Goal: Task Accomplishment & Management: Manage account settings

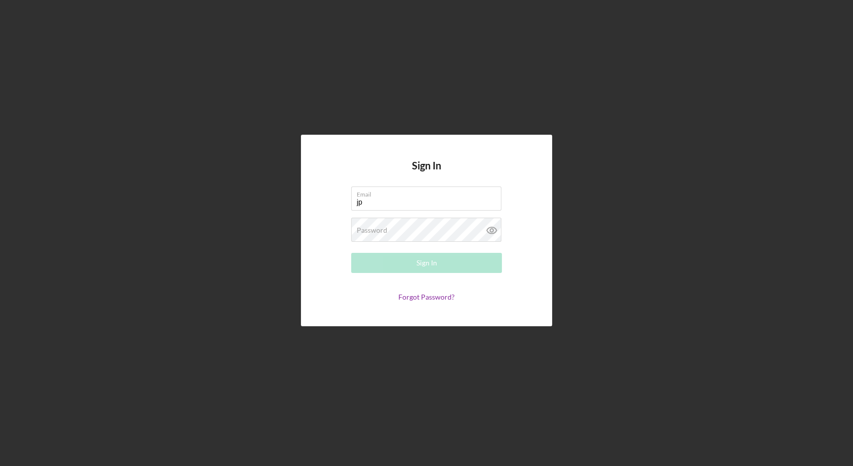
type input "j"
type input "[EMAIL_ADDRESS][DOMAIN_NAME]"
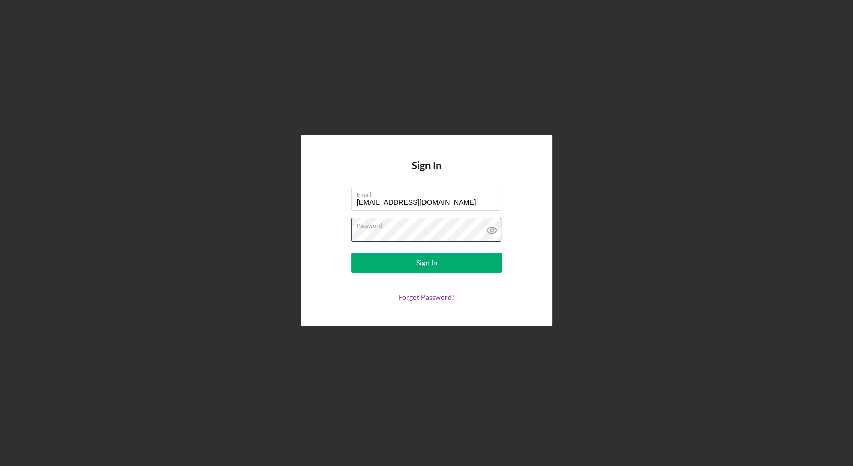
click at [351, 253] on button "Sign In" at bounding box center [426, 263] width 151 height 20
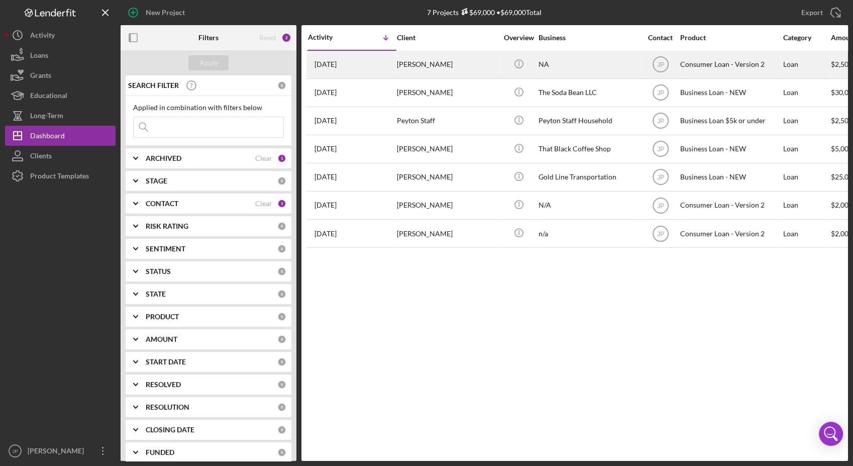
click at [539, 60] on div "NA" at bounding box center [589, 64] width 101 height 27
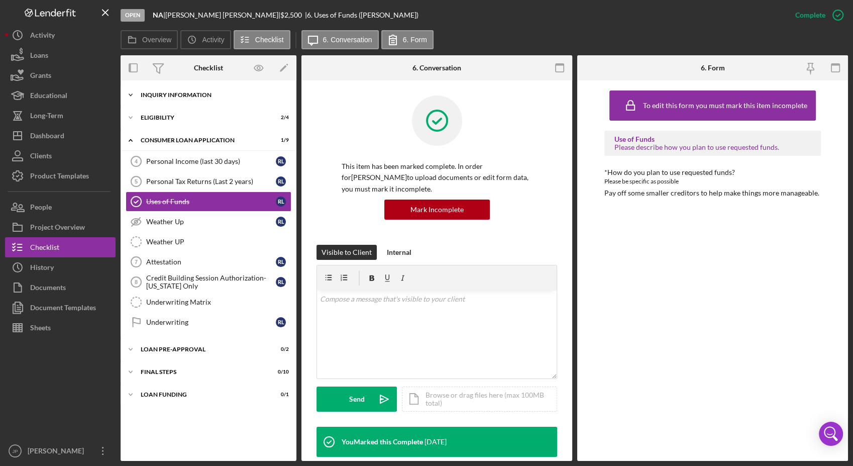
click at [135, 91] on icon "Icon/Expander" at bounding box center [131, 95] width 20 height 20
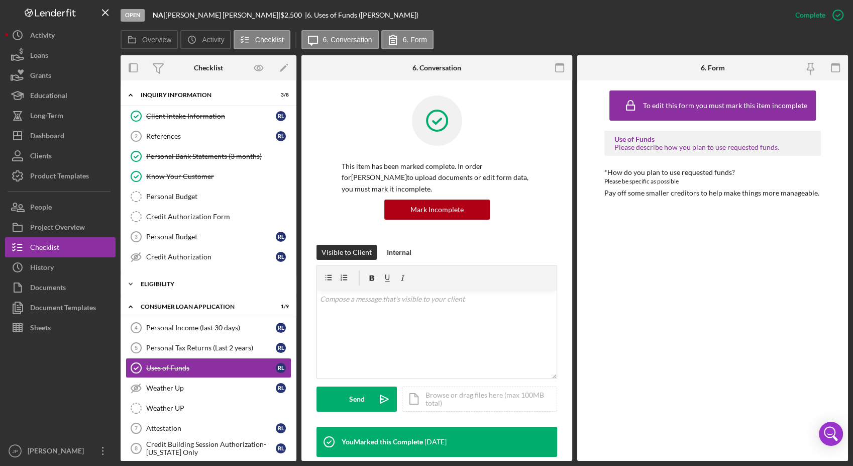
click at [132, 285] on icon "Icon/Expander" at bounding box center [131, 284] width 20 height 20
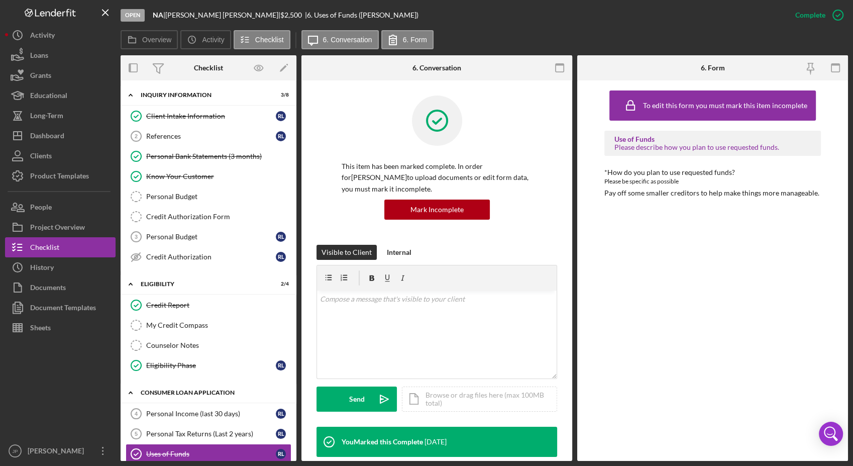
click at [149, 392] on div "Consumer Loan Application" at bounding box center [212, 392] width 143 height 6
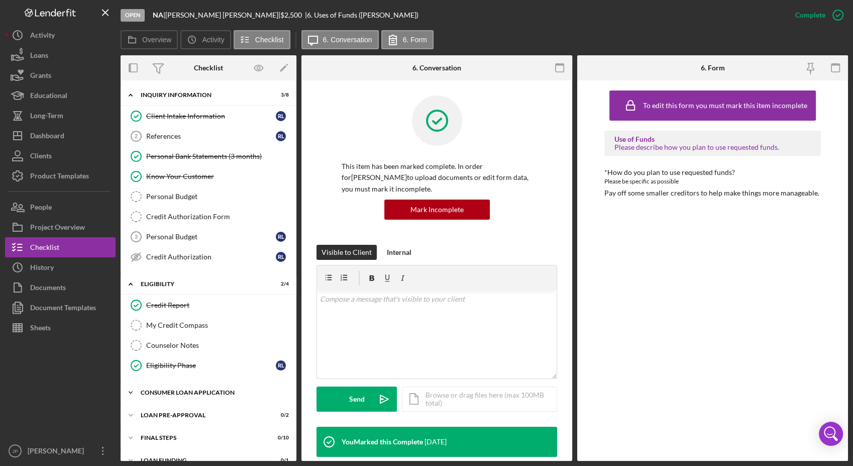
click at [149, 392] on div "Consumer Loan Application" at bounding box center [212, 392] width 143 height 6
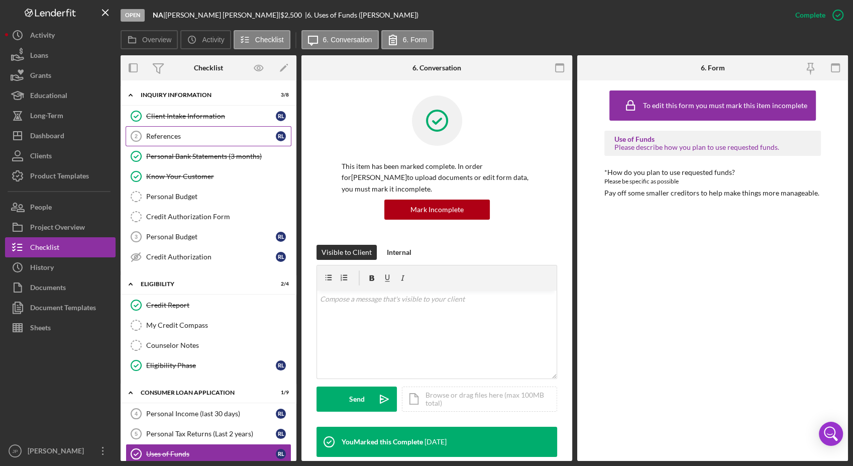
click at [220, 134] on div "References" at bounding box center [211, 136] width 130 height 8
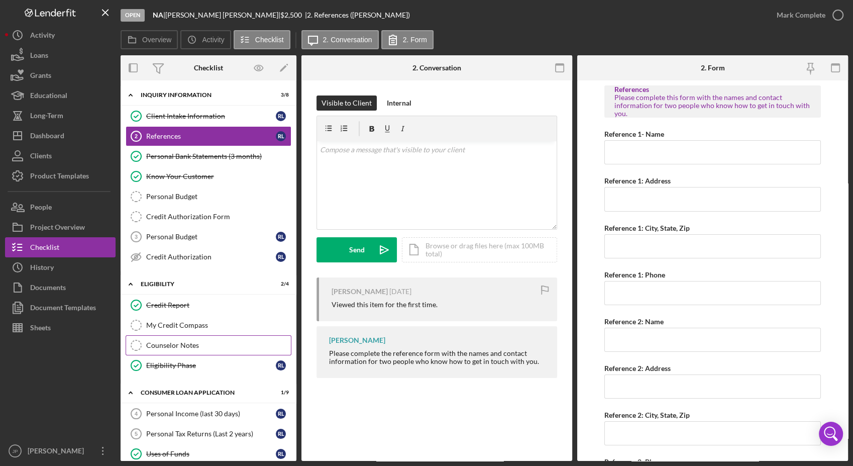
click at [161, 345] on div "Counselor Notes" at bounding box center [218, 345] width 145 height 8
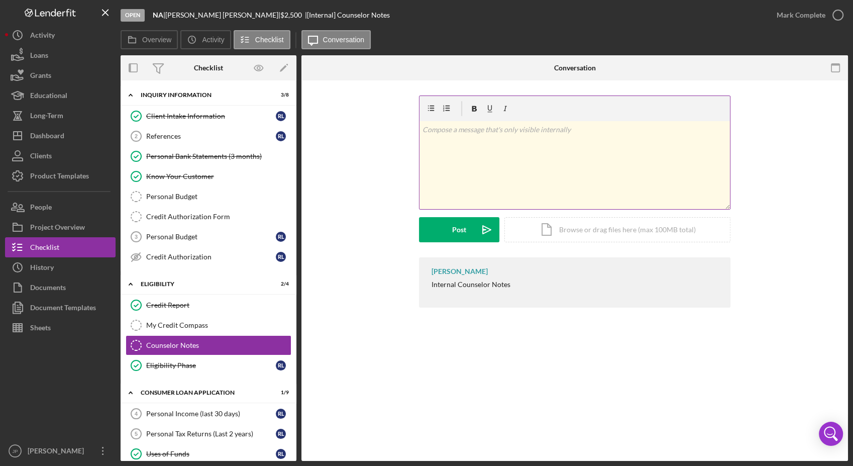
click at [444, 132] on p at bounding box center [575, 129] width 305 height 11
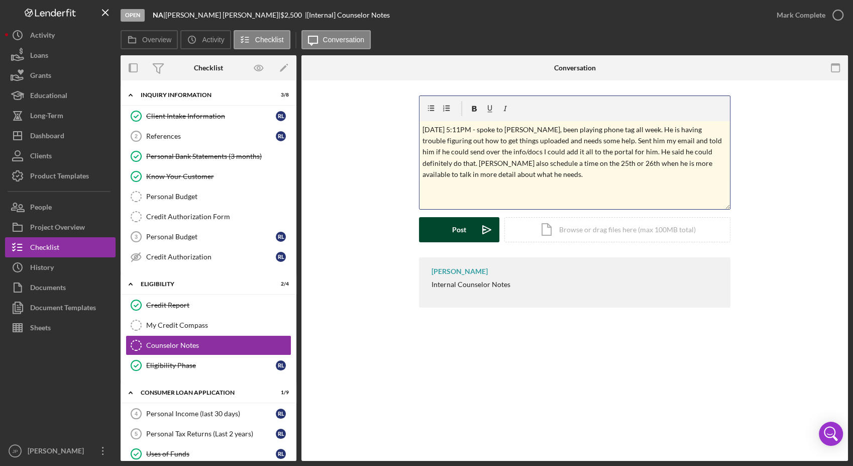
click at [460, 238] on div "Post" at bounding box center [459, 229] width 14 height 25
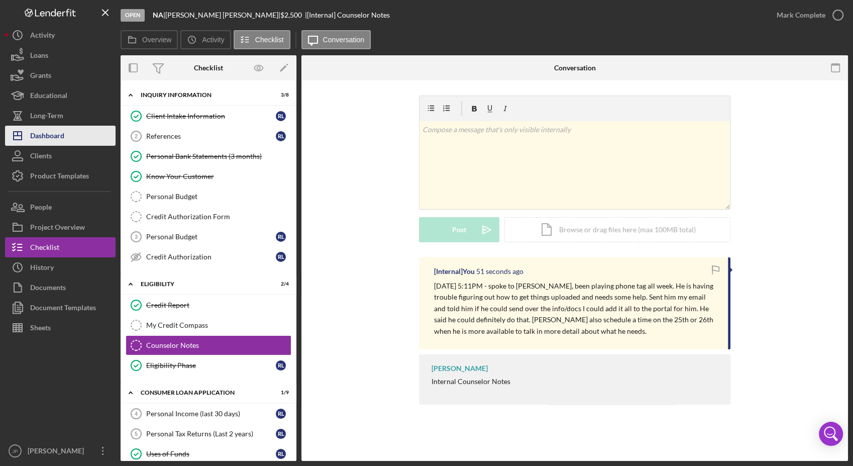
click at [42, 141] on div "Dashboard" at bounding box center [47, 137] width 34 height 23
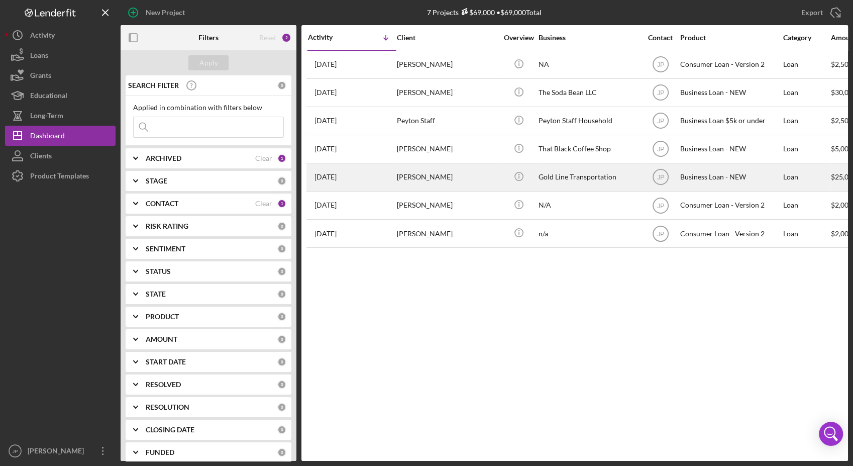
click at [338, 183] on div "[DATE] [PERSON_NAME]" at bounding box center [352, 177] width 88 height 27
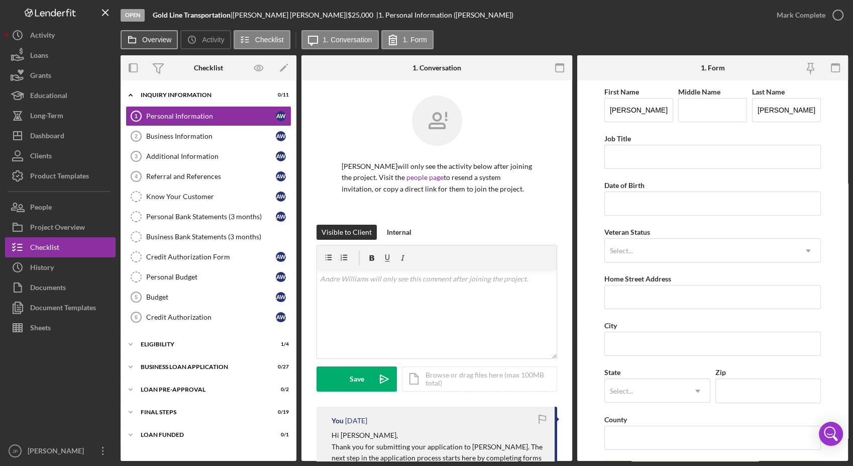
click at [145, 45] on button "Overview" at bounding box center [149, 39] width 57 height 19
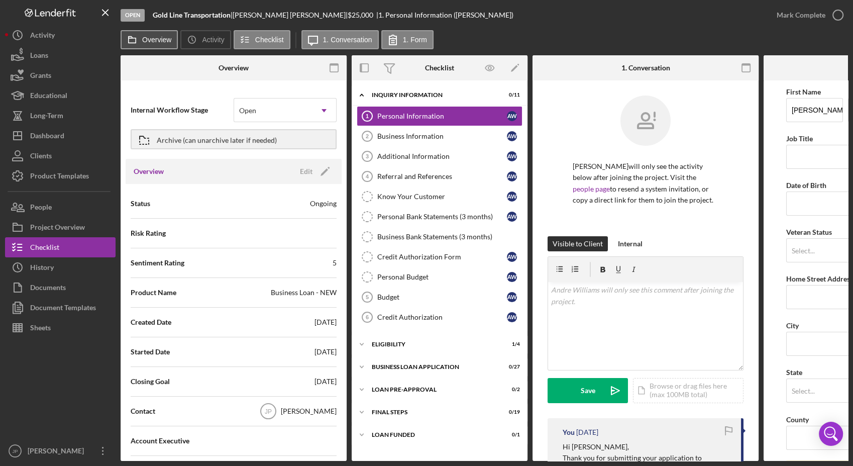
click at [145, 45] on button "Overview" at bounding box center [149, 39] width 57 height 19
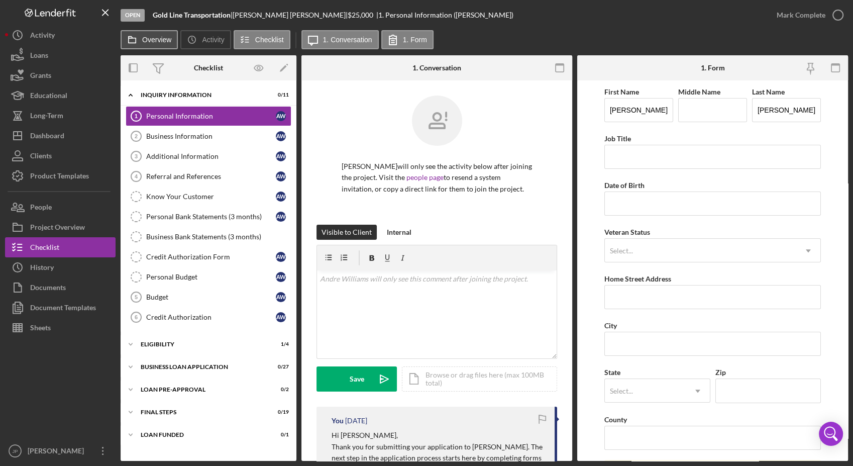
click at [155, 44] on button "Overview" at bounding box center [149, 39] width 57 height 19
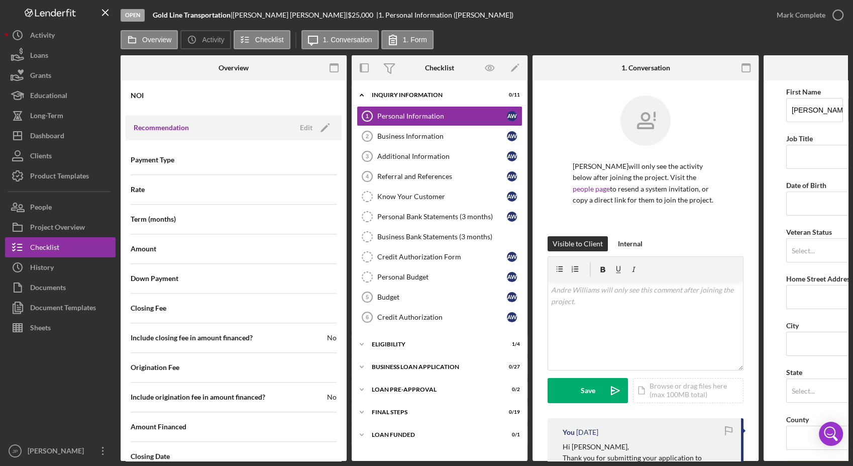
scroll to position [1062, 0]
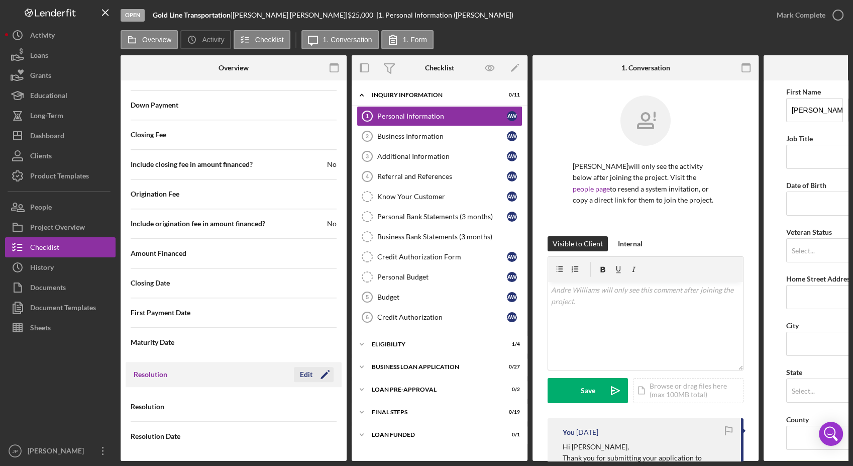
click at [318, 372] on icon "Icon/Edit" at bounding box center [325, 374] width 25 height 25
click at [311, 372] on div "Save" at bounding box center [317, 374] width 14 height 15
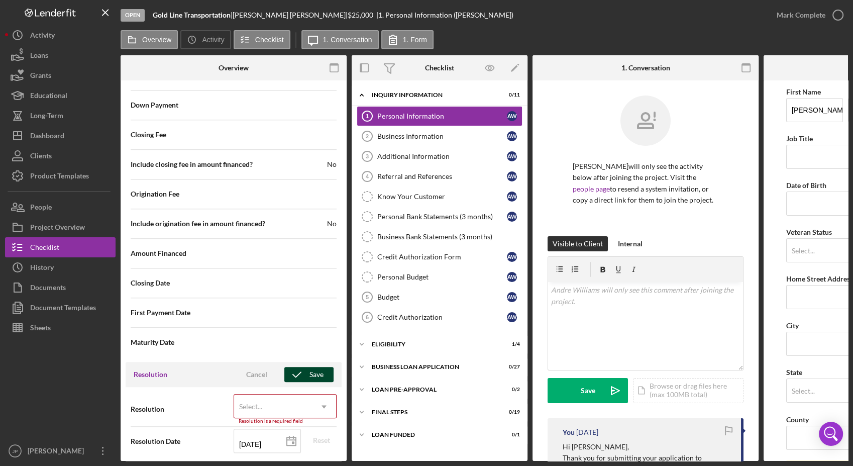
scroll to position [1067, 0]
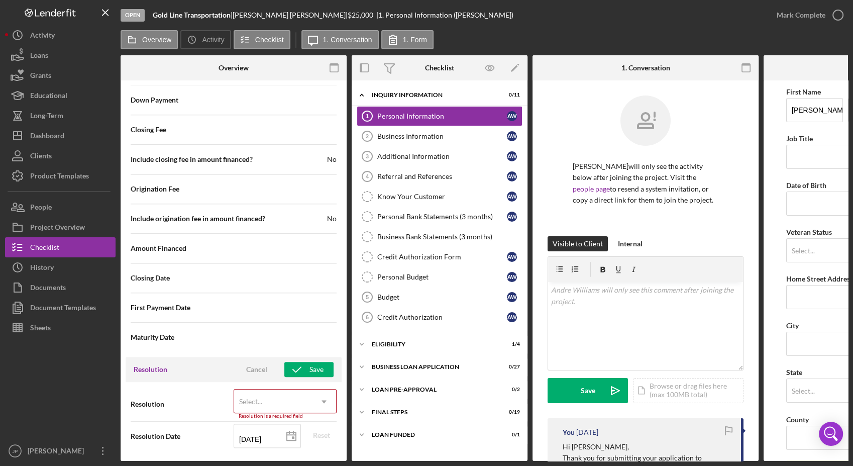
click at [320, 402] on icon "Icon/Dropdown Arrow" at bounding box center [324, 401] width 24 height 24
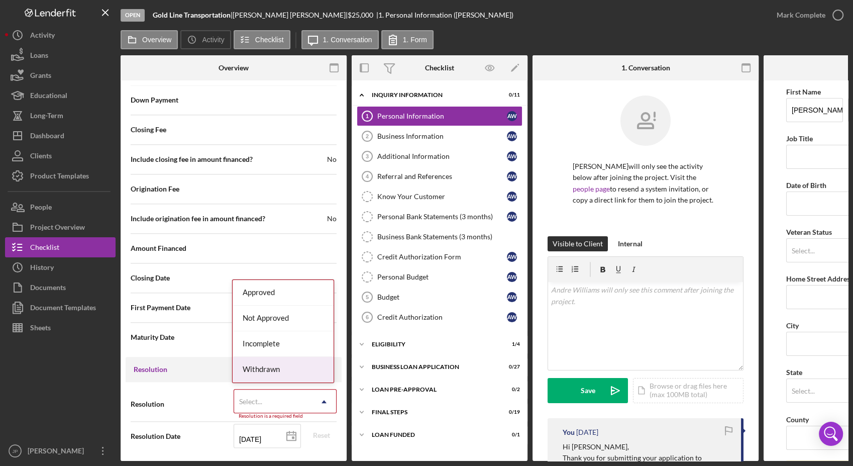
click at [301, 369] on div "Withdrawn" at bounding box center [283, 370] width 101 height 26
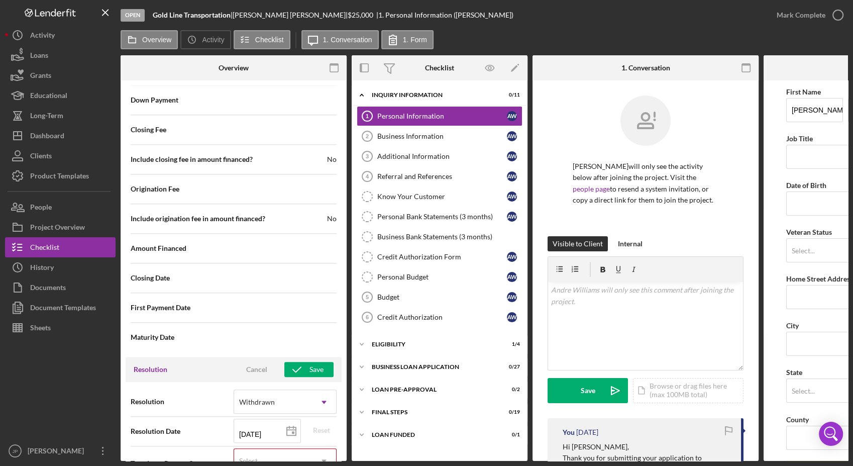
scroll to position [1126, 0]
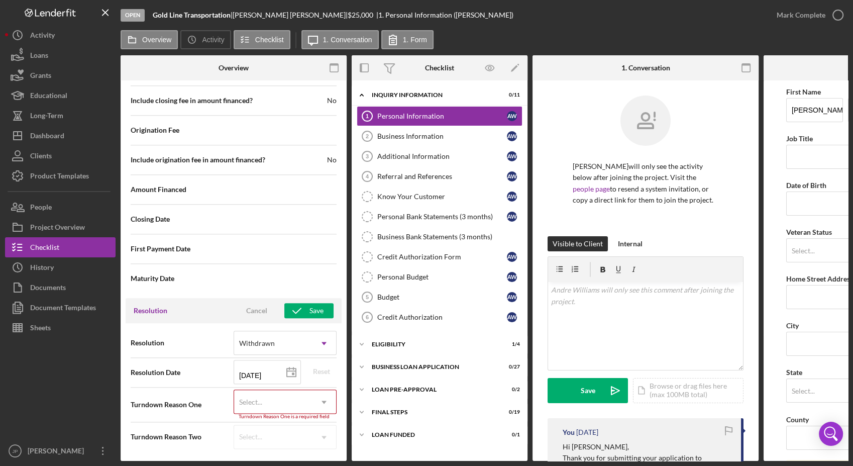
click at [322, 401] on use at bounding box center [324, 402] width 5 height 3
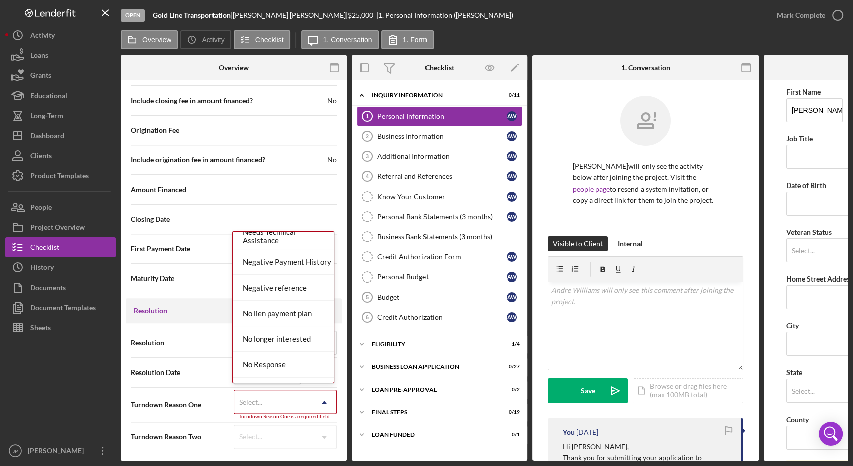
scroll to position [628, 0]
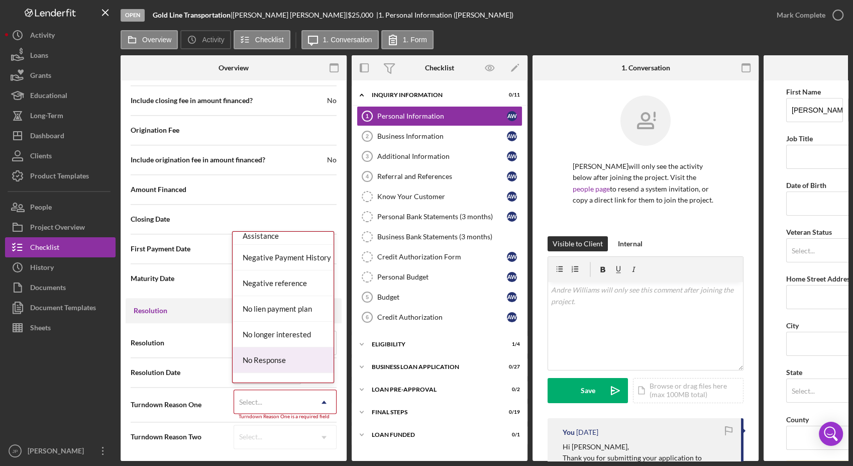
click at [292, 353] on div "No Response" at bounding box center [283, 360] width 101 height 26
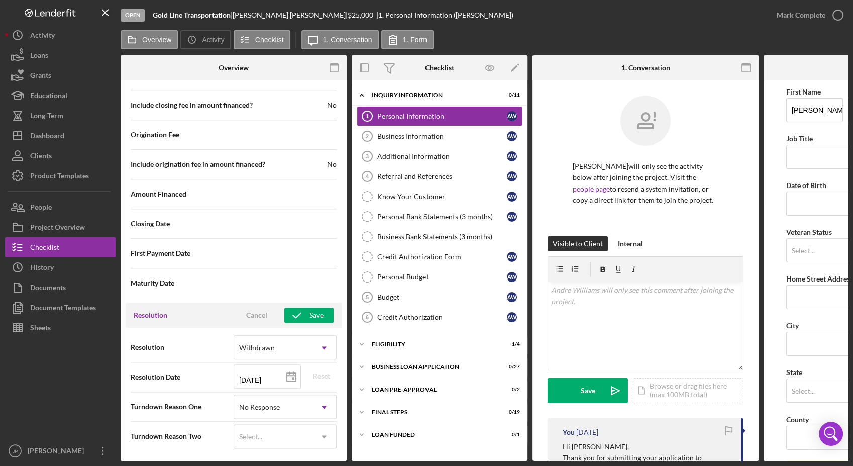
scroll to position [1122, 0]
click at [311, 316] on div "Save" at bounding box center [317, 315] width 14 height 15
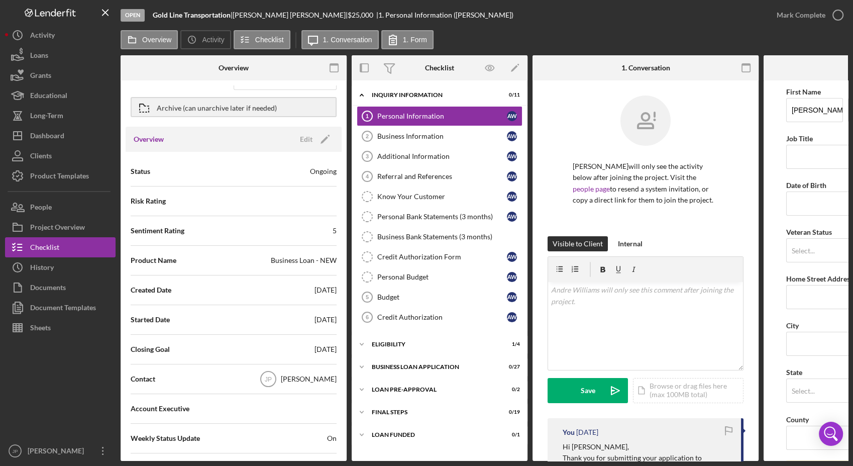
scroll to position [0, 0]
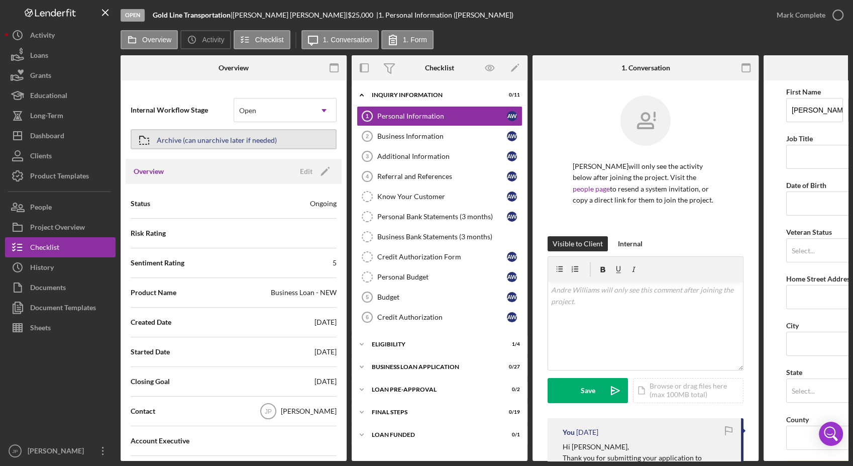
click at [253, 144] on div "Archive (can unarchive later if needed)" at bounding box center [217, 139] width 120 height 18
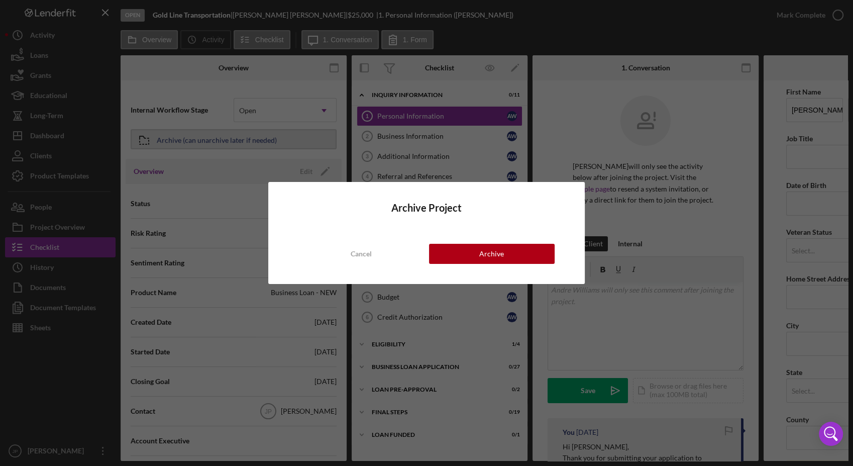
click at [253, 144] on div "Archive Project Cancel Archive" at bounding box center [426, 233] width 853 height 466
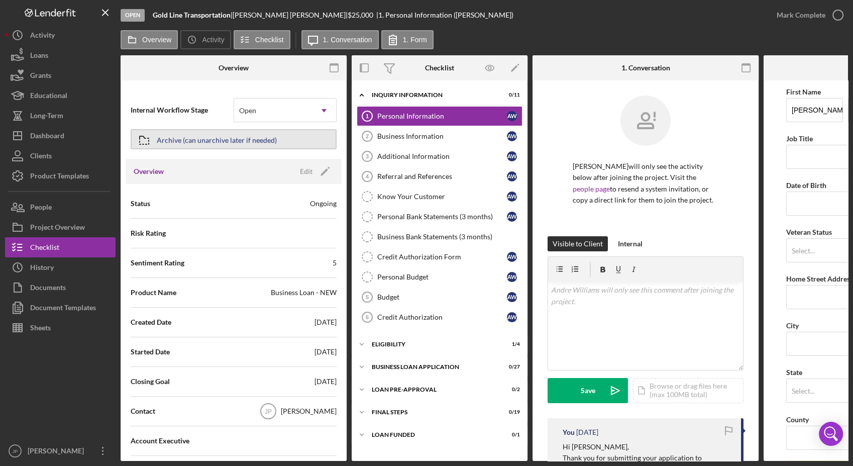
click at [253, 144] on div "Archive (can unarchive later if needed)" at bounding box center [217, 139] width 120 height 18
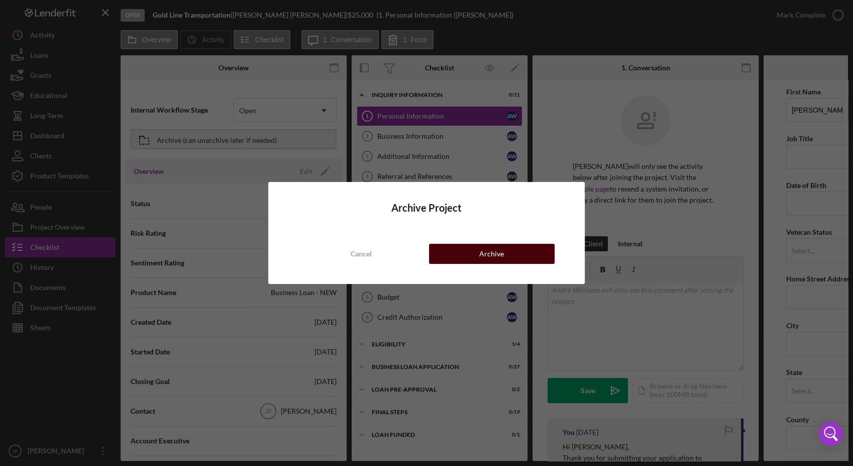
click at [464, 259] on button "Archive" at bounding box center [492, 254] width 126 height 20
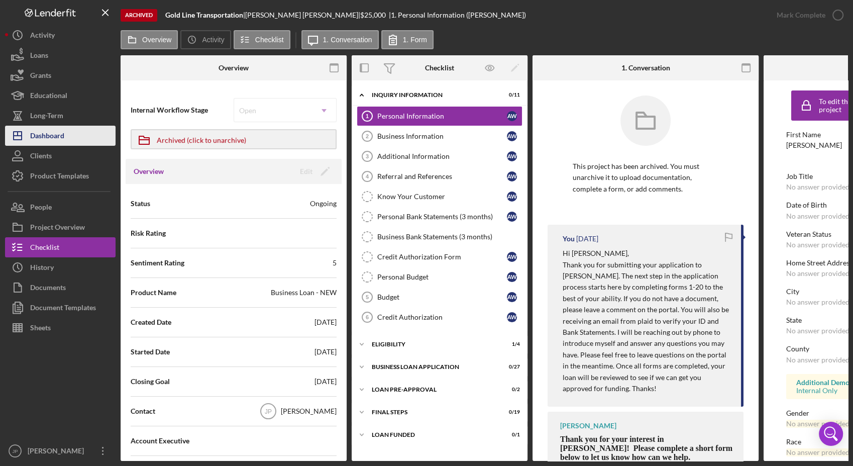
click at [65, 140] on button "Icon/Dashboard Dashboard" at bounding box center [60, 136] width 111 height 20
